Goal: Task Accomplishment & Management: Manage account settings

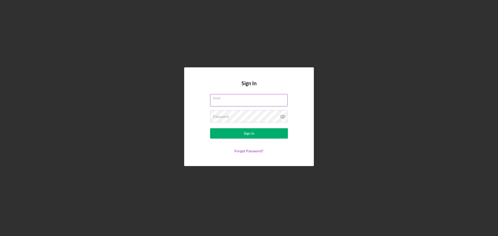
click at [221, 102] on input "Email" at bounding box center [249, 100] width 78 height 12
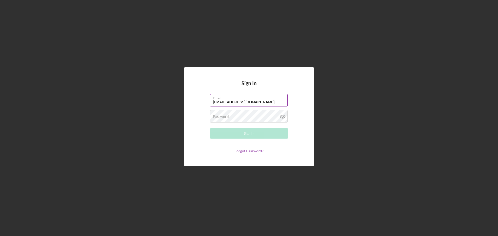
type input "[EMAIL_ADDRESS][DOMAIN_NAME]"
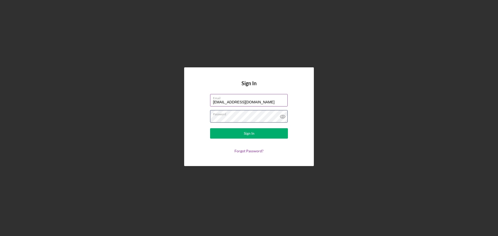
click at [210, 128] on button "Sign In" at bounding box center [249, 133] width 78 height 10
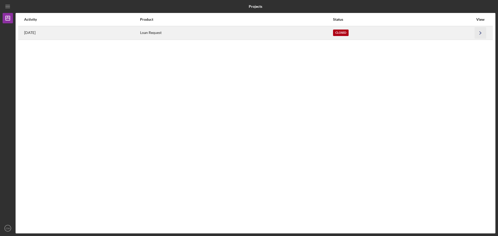
click at [483, 31] on icon "Icon/Navigate" at bounding box center [481, 33] width 12 height 12
click at [140, 31] on div "[DATE]" at bounding box center [81, 32] width 115 height 13
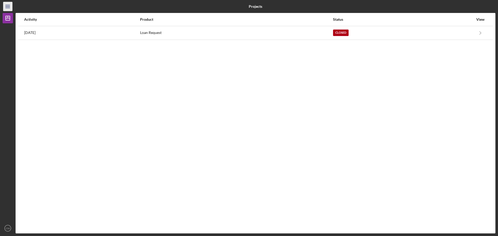
click at [6, 7] on icon "Icon/Menu" at bounding box center [8, 7] width 12 height 12
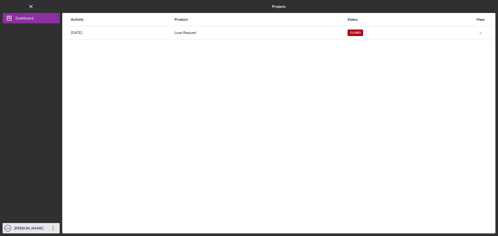
click at [52, 228] on icon "Icon/Overflow" at bounding box center [53, 228] width 13 height 13
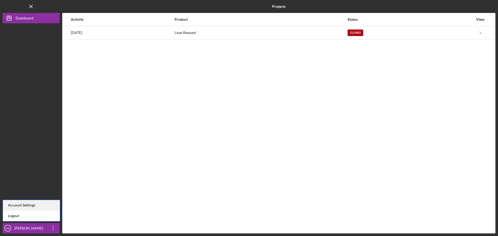
click at [26, 207] on div "Account Settings" at bounding box center [31, 205] width 57 height 11
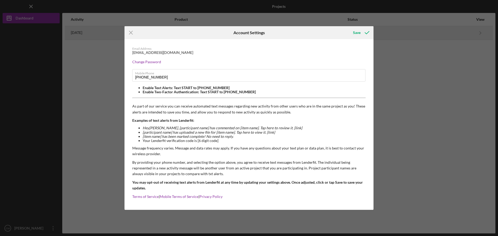
click at [131, 32] on icon "Icon/Menu Close" at bounding box center [131, 32] width 13 height 13
